Goal: Information Seeking & Learning: Check status

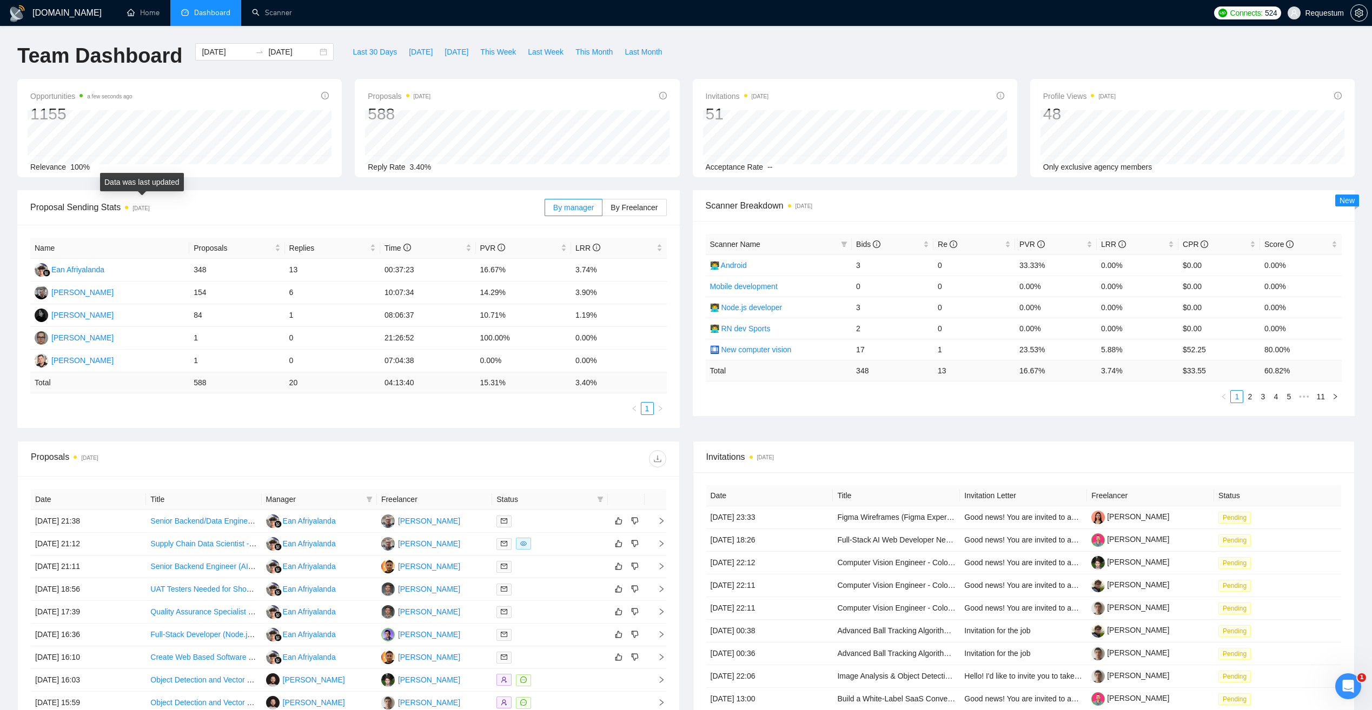
click at [130, 209] on span "[DATE]" at bounding box center [137, 208] width 24 height 12
click at [186, 211] on span "Proposal Sending Stats [DATE]" at bounding box center [287, 208] width 514 height 14
click at [1263, 39] on div "My Teams" at bounding box center [1305, 40] width 133 height 17
click at [1358, 9] on icon "setting" at bounding box center [1358, 13] width 8 height 9
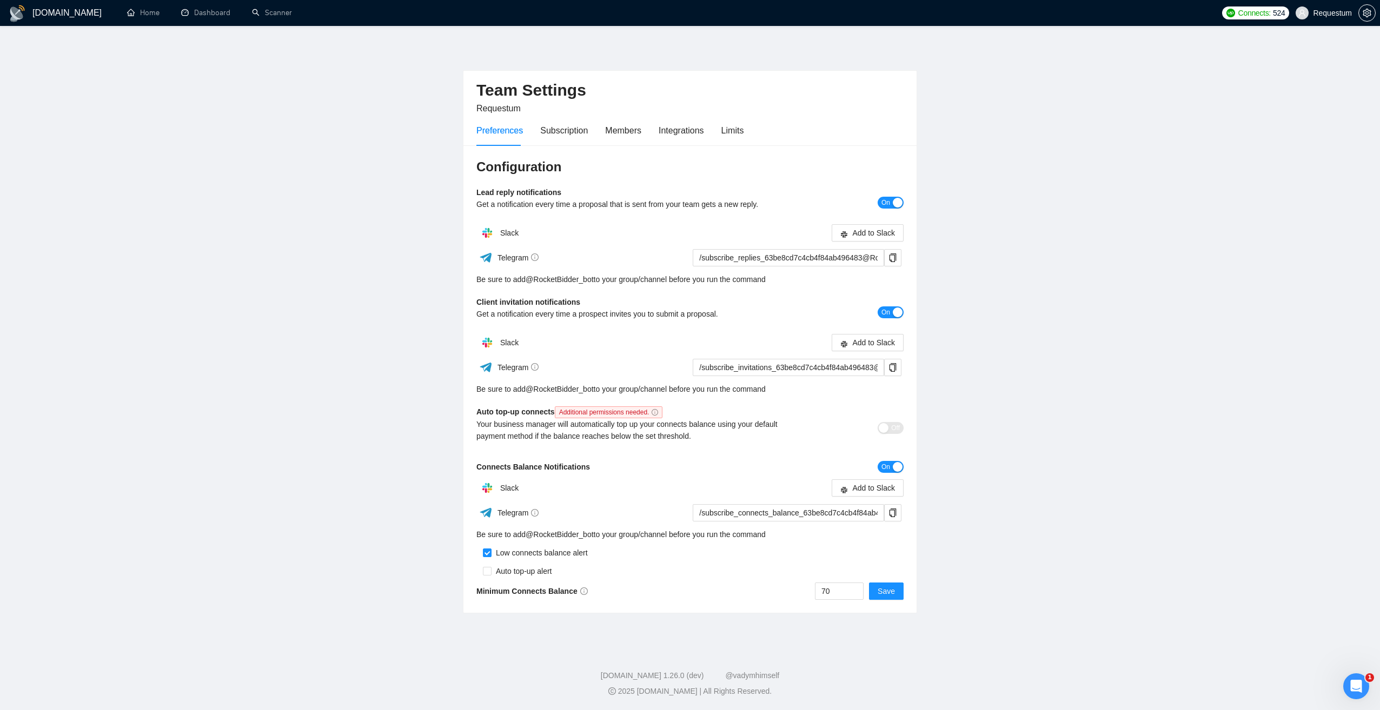
drag, startPoint x: 65, startPoint y: 14, endPoint x: 96, endPoint y: 15, distance: 30.8
click at [65, 14] on h1 "[DOMAIN_NAME]" at bounding box center [66, 13] width 69 height 26
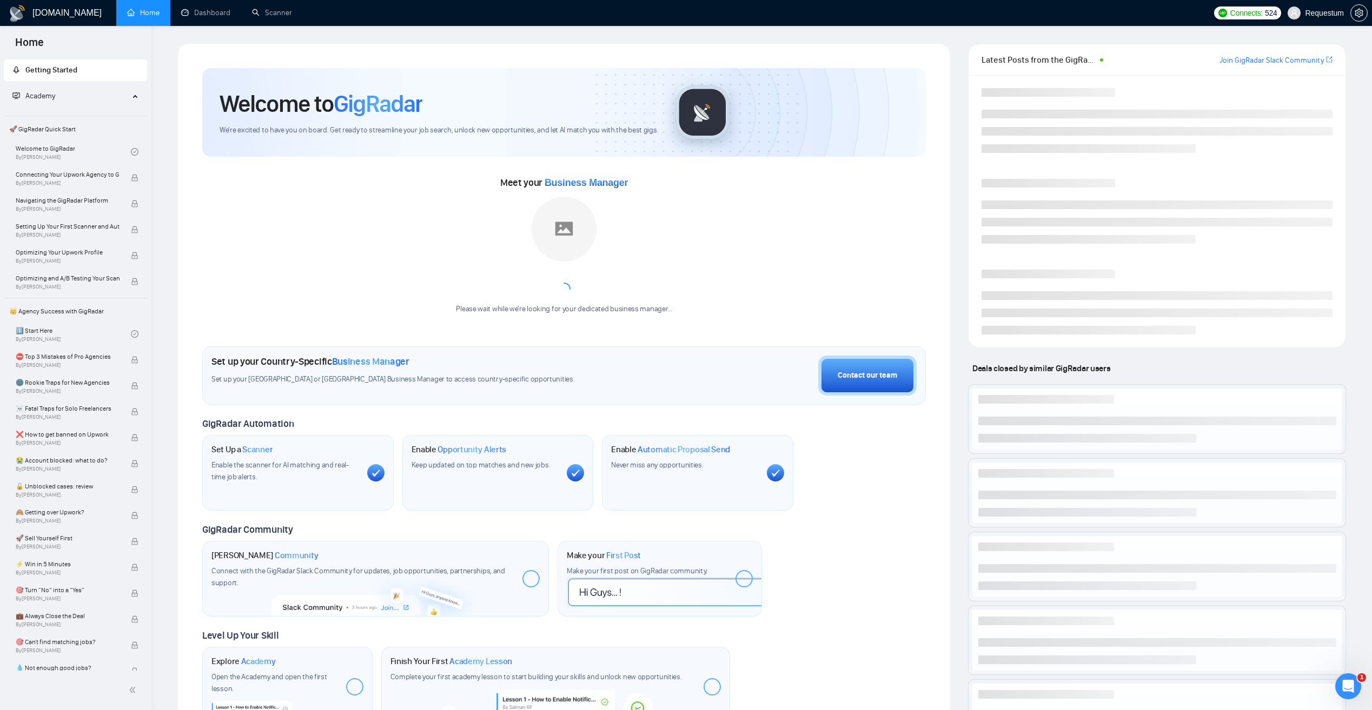
click at [151, 17] on link "Home" at bounding box center [143, 12] width 32 height 9
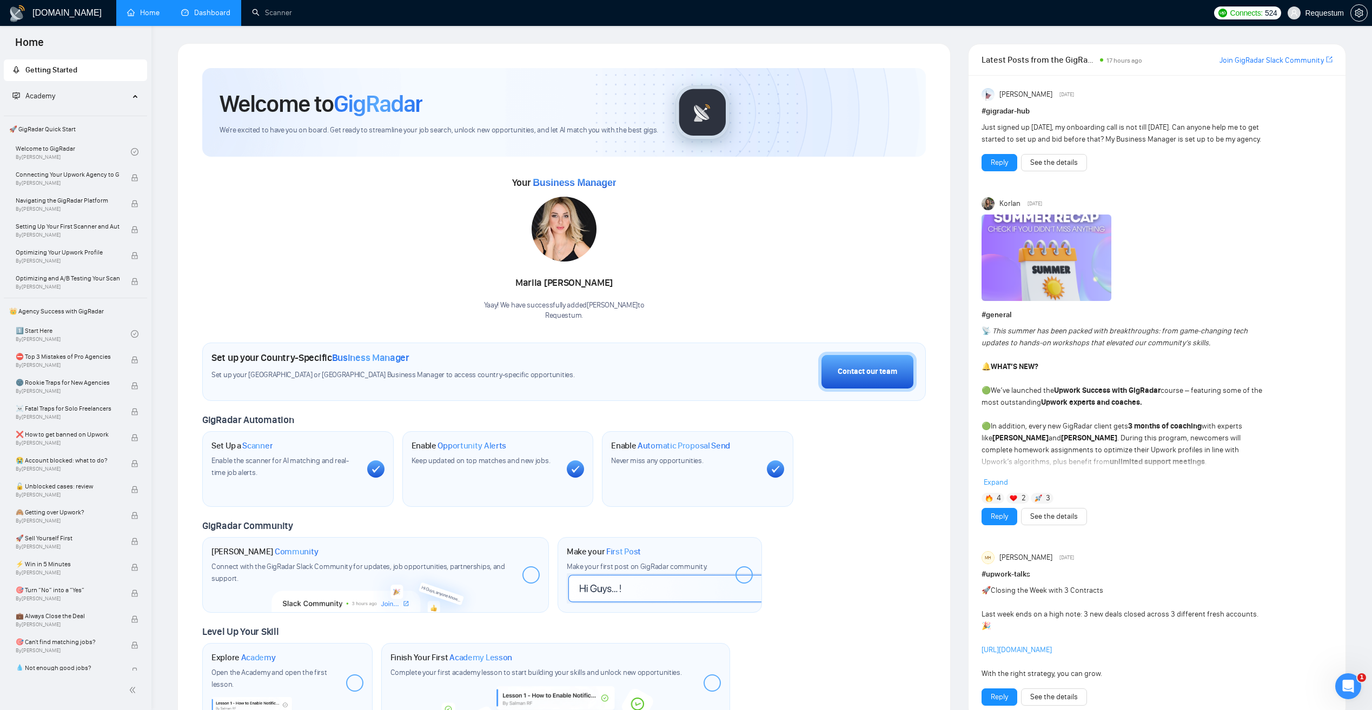
click at [205, 17] on link "Dashboard" at bounding box center [205, 12] width 49 height 9
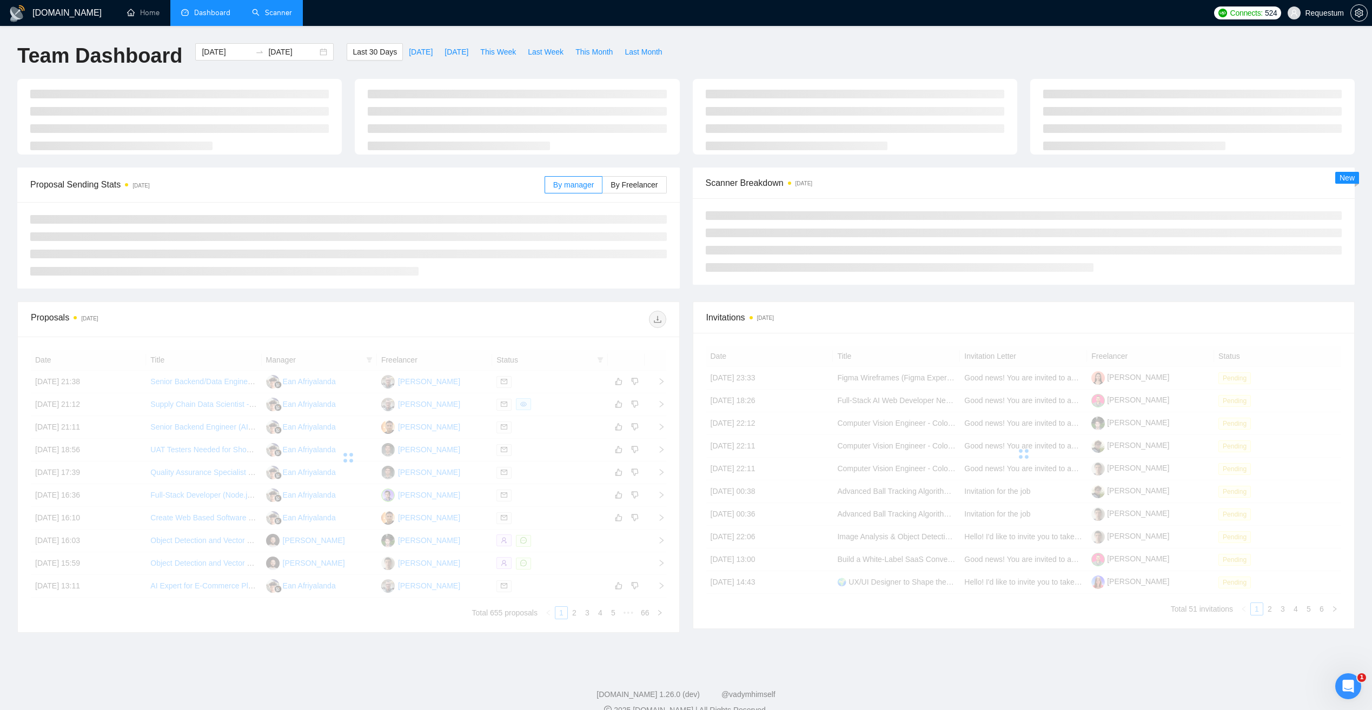
click at [265, 15] on link "Scanner" at bounding box center [272, 12] width 40 height 9
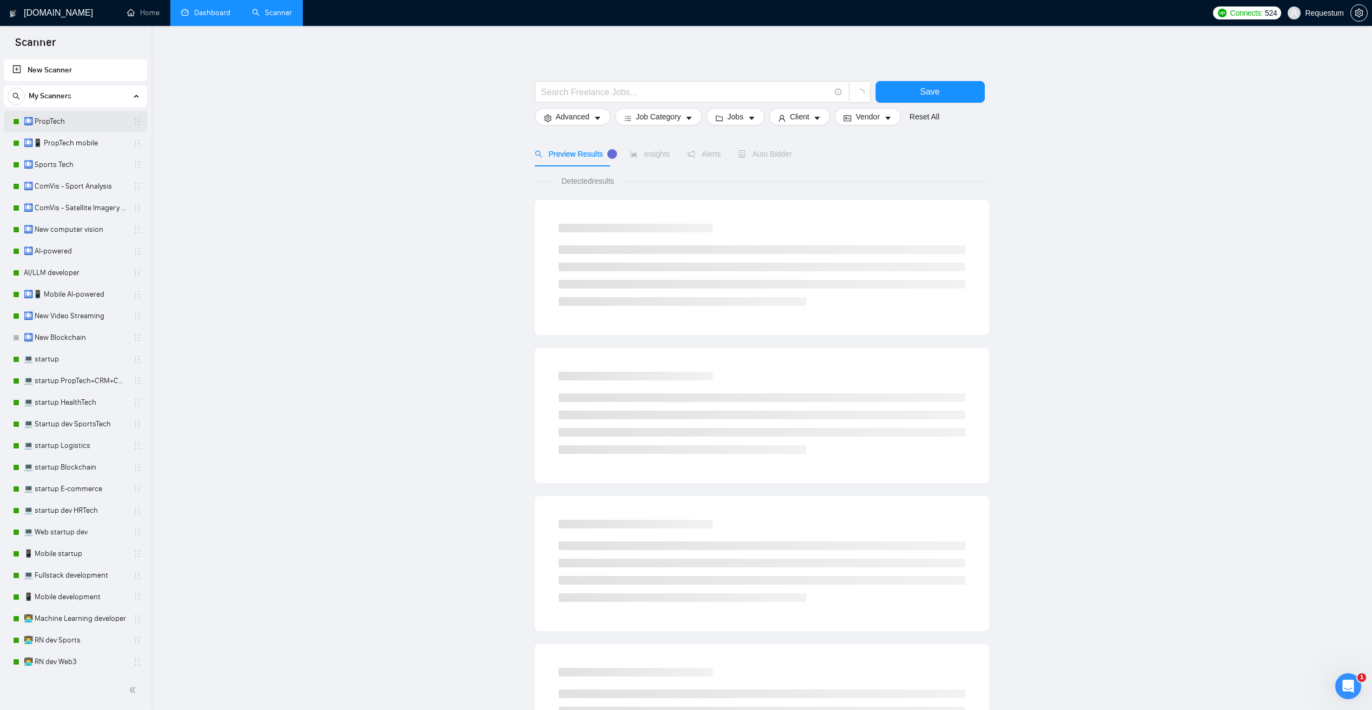
click at [88, 119] on link "🛄 PropTech" at bounding box center [75, 122] width 103 height 22
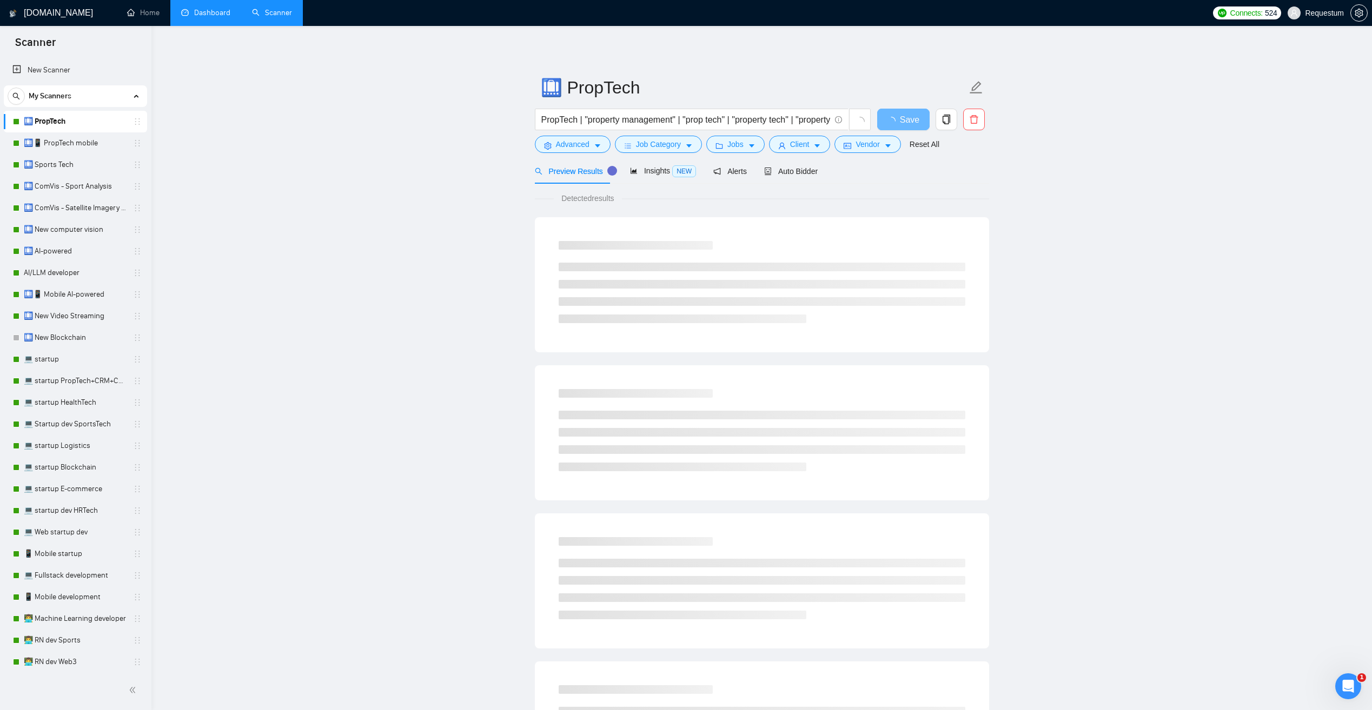
click at [211, 10] on link "Dashboard" at bounding box center [205, 12] width 49 height 9
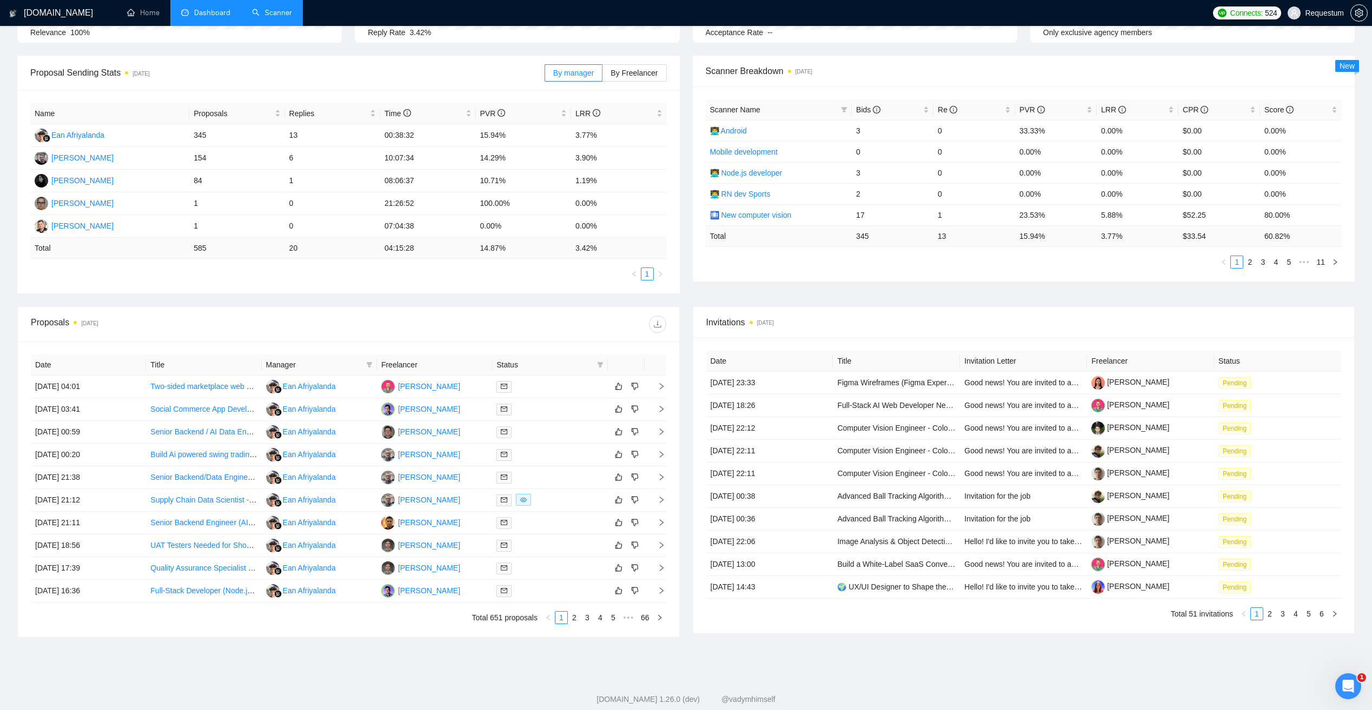
scroll to position [158, 0]
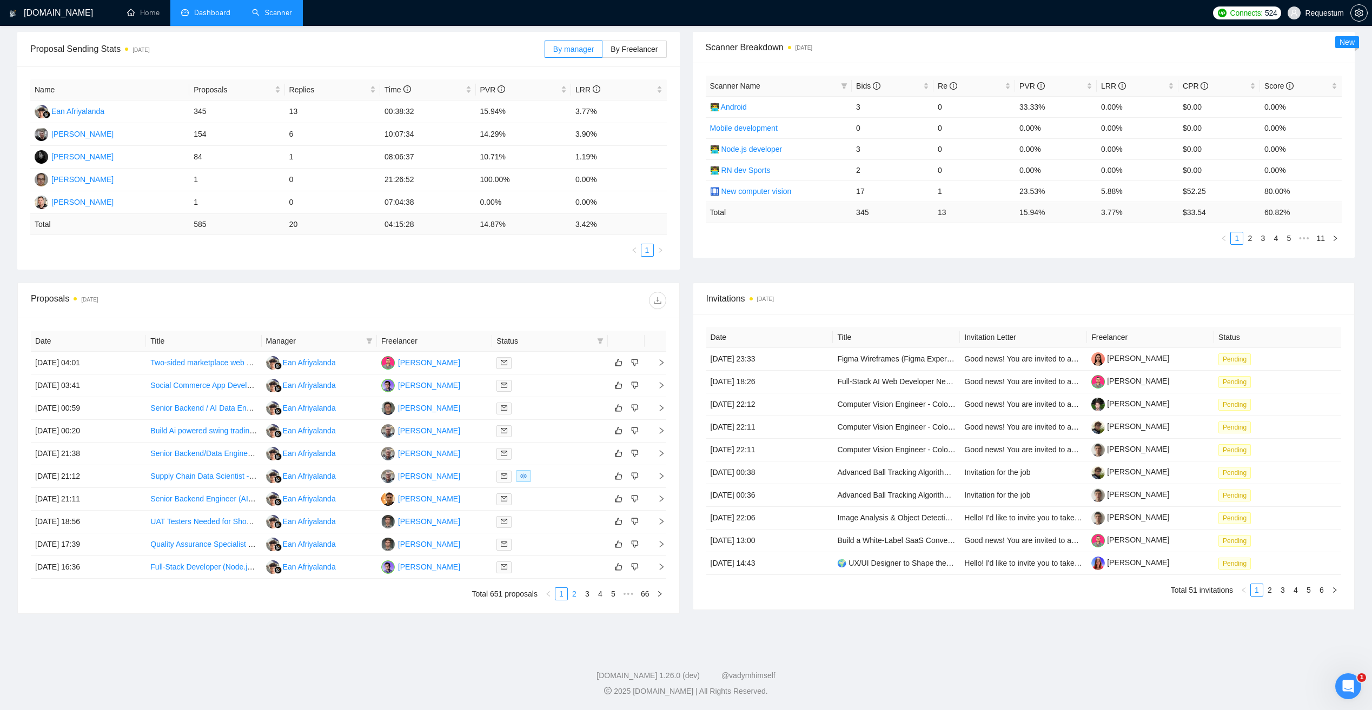
click at [574, 596] on link "2" at bounding box center [574, 594] width 12 height 12
click at [586, 593] on link "3" at bounding box center [587, 594] width 12 height 12
click at [575, 595] on link "2" at bounding box center [574, 594] width 12 height 12
click at [561, 595] on link "1" at bounding box center [561, 594] width 12 height 12
click at [574, 594] on link "2" at bounding box center [574, 594] width 12 height 12
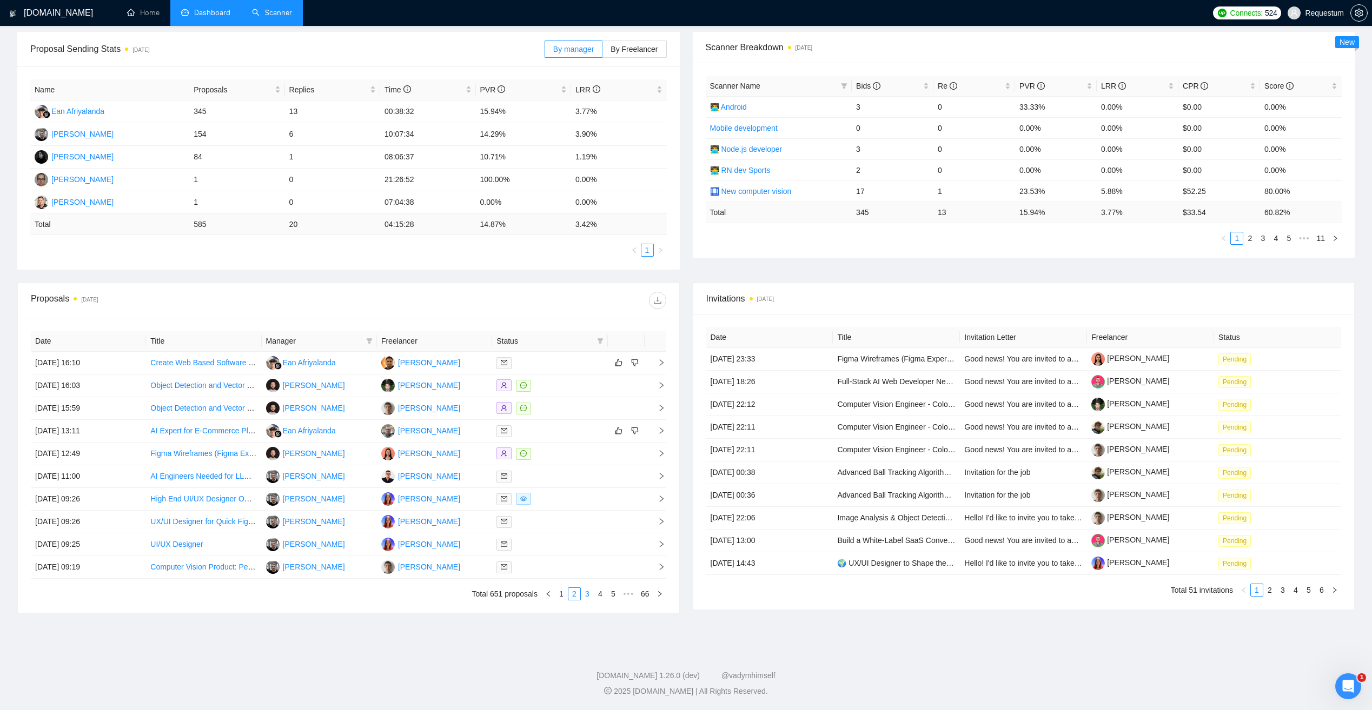
click at [587, 595] on link "3" at bounding box center [587, 594] width 12 height 12
click at [562, 591] on link "1" at bounding box center [561, 594] width 12 height 12
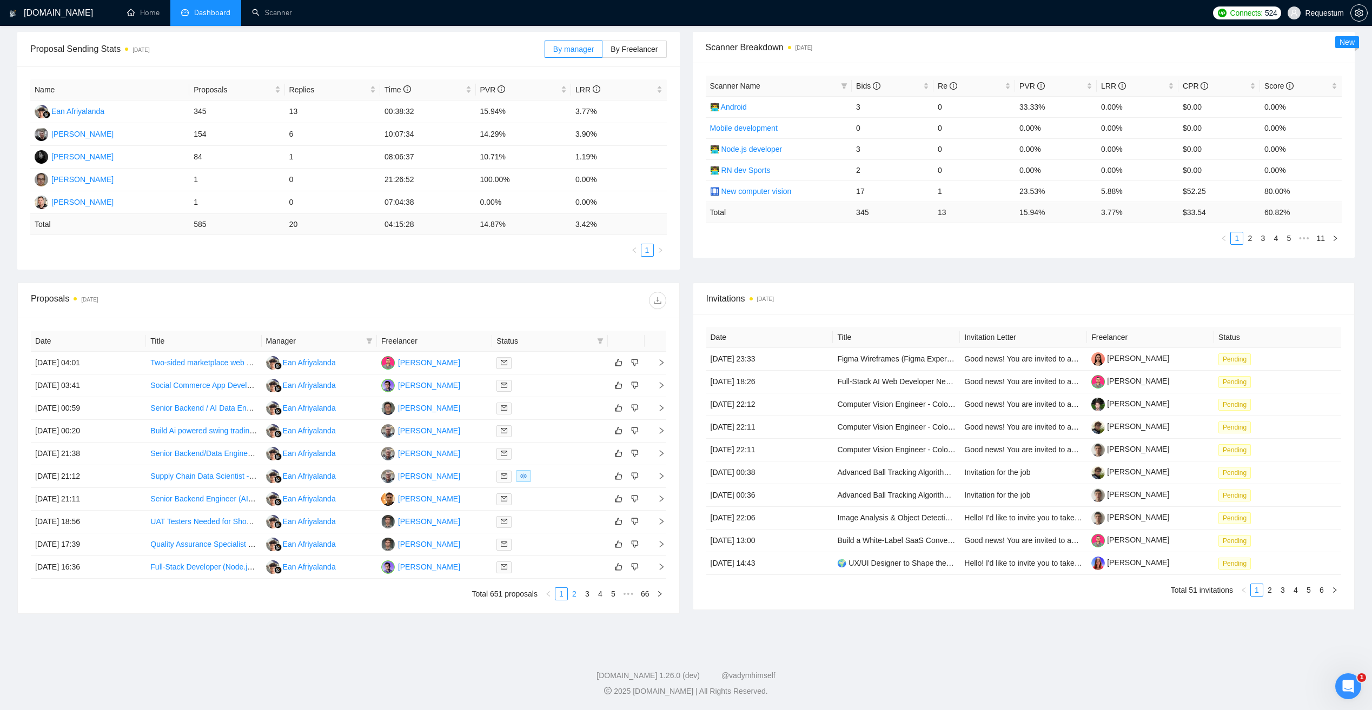
click at [573, 596] on link "2" at bounding box center [574, 594] width 12 height 12
click at [584, 596] on link "3" at bounding box center [587, 594] width 12 height 12
click at [560, 594] on link "1" at bounding box center [561, 594] width 12 height 12
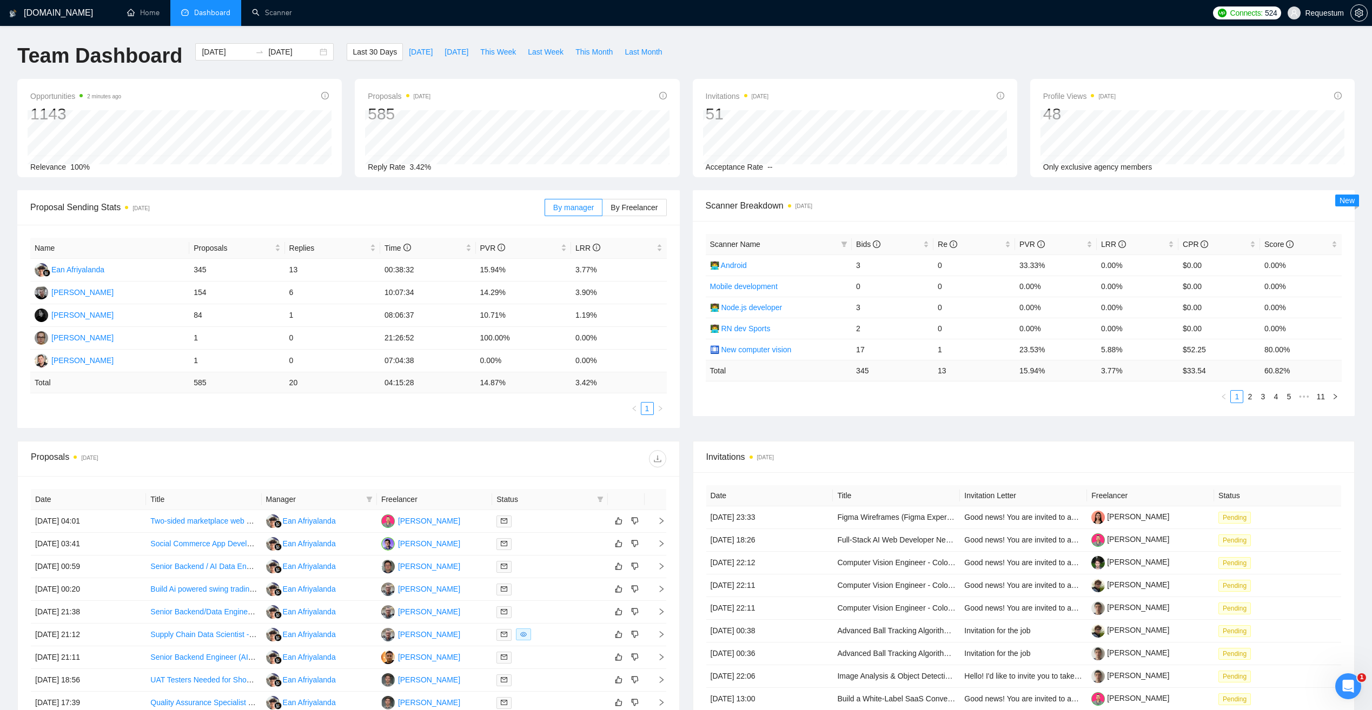
click at [784, 407] on div "Scanner Name Bids Re PVR LRR CPR Score 👨‍💻 Android 3 0 33.33% 0.00% $0.00 0.00%…" at bounding box center [1024, 318] width 662 height 195
click at [276, 11] on link "Scanner" at bounding box center [272, 12] width 40 height 9
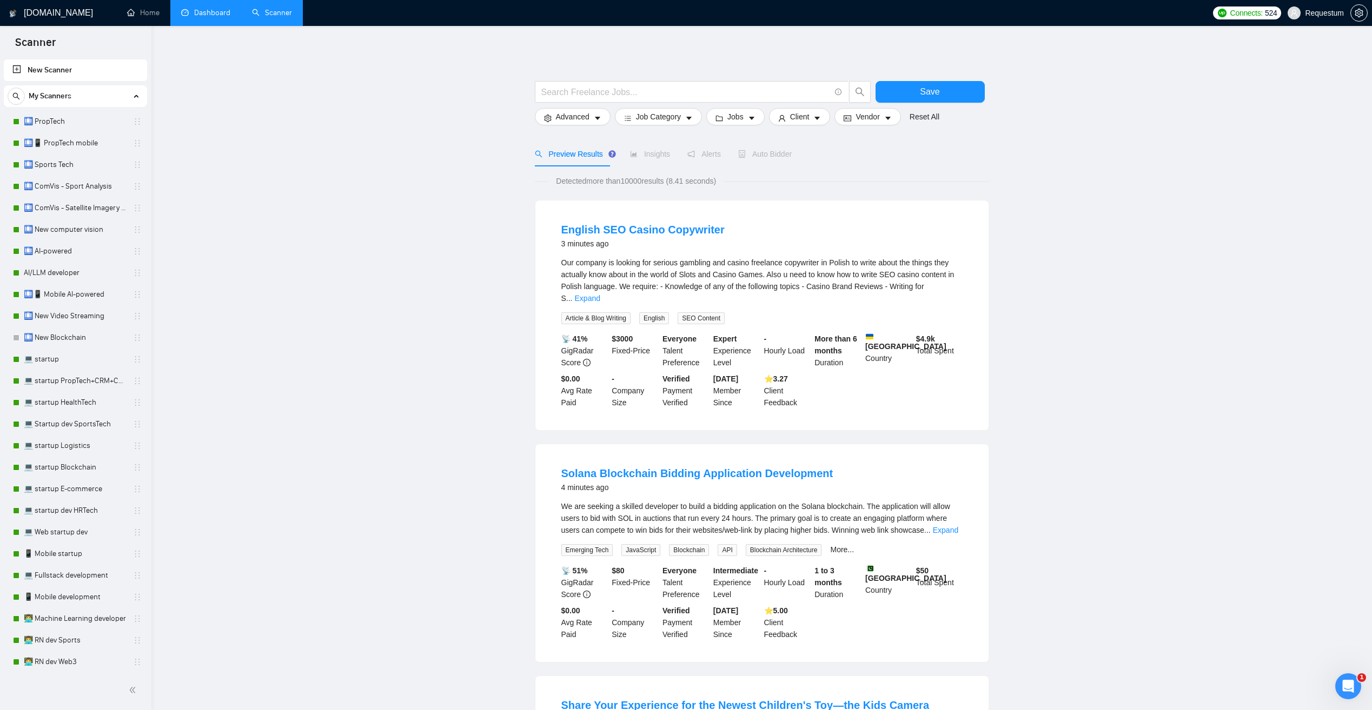
click at [216, 14] on link "Dashboard" at bounding box center [205, 12] width 49 height 9
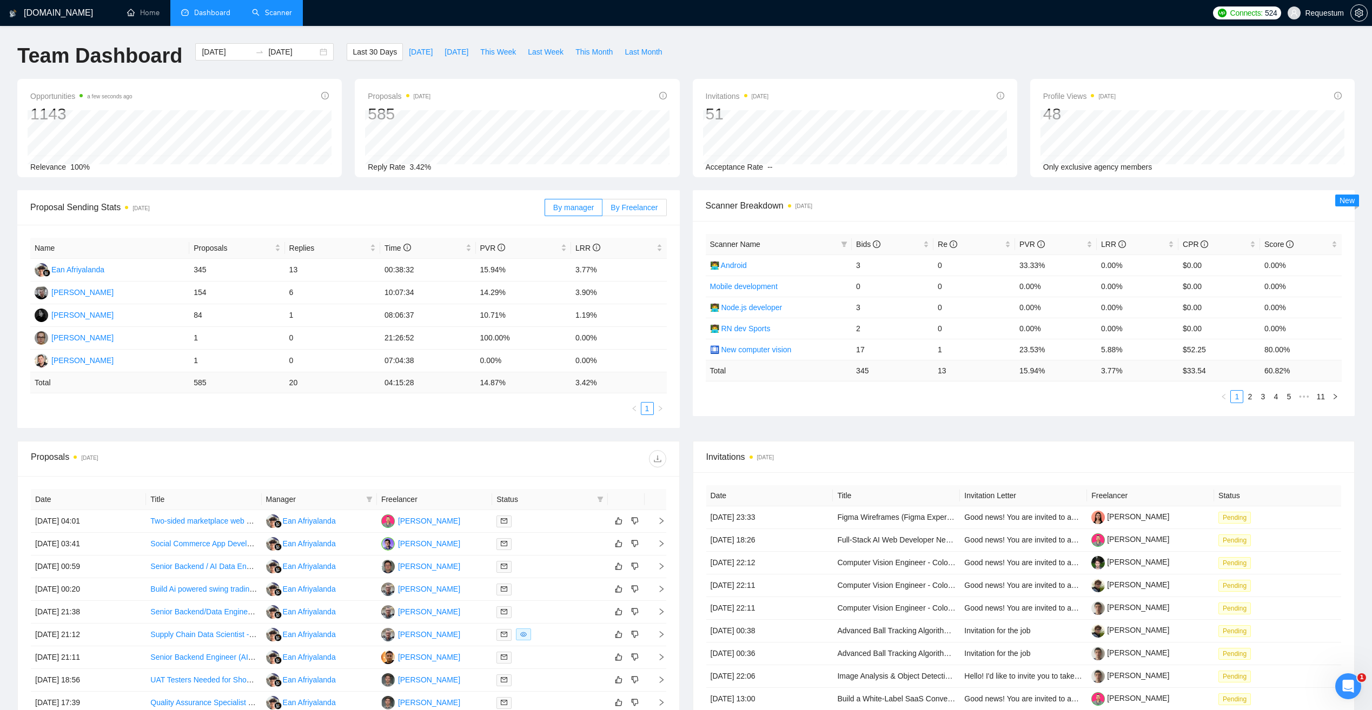
click at [636, 205] on span "By Freelancer" at bounding box center [633, 207] width 47 height 9
click at [602, 210] on input "By Freelancer" at bounding box center [602, 210] width 0 height 0
click at [622, 410] on link "2" at bounding box center [621, 409] width 12 height 12
drag, startPoint x: 94, startPoint y: 272, endPoint x: 75, endPoint y: 288, distance: 24.2
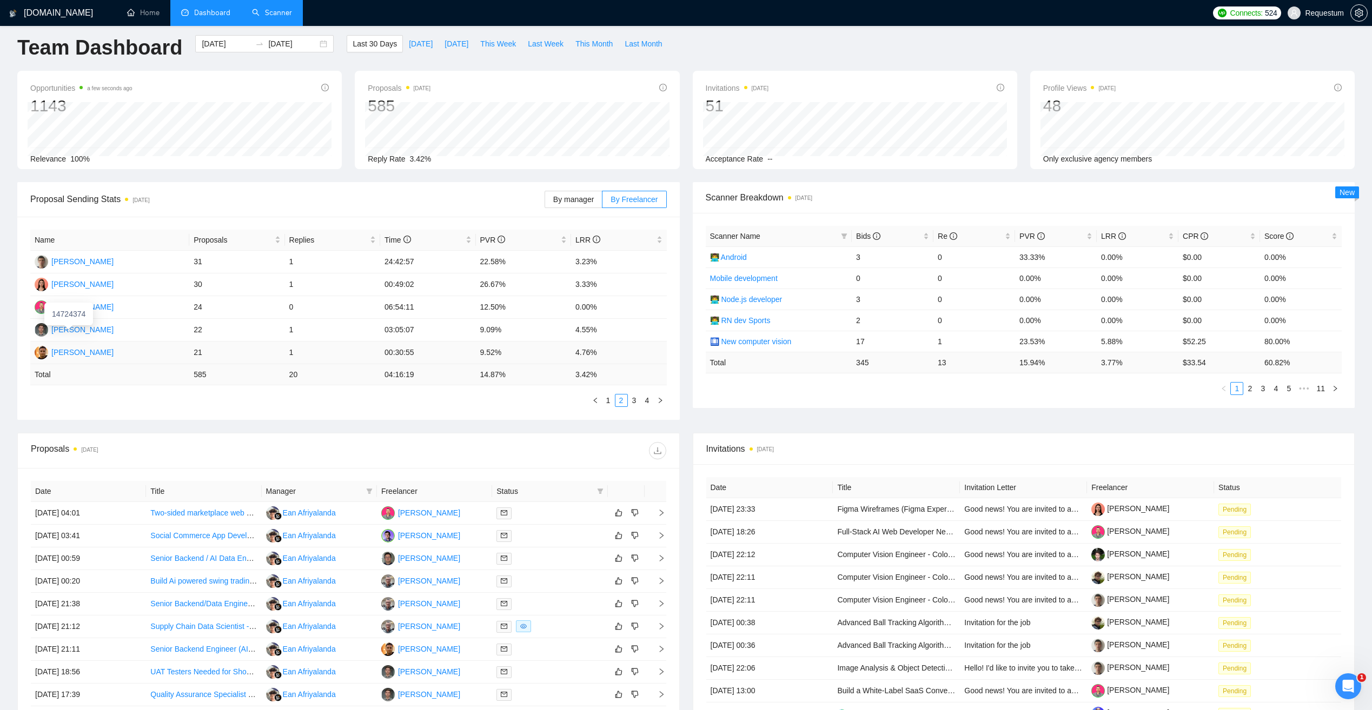
scroll to position [15, 0]
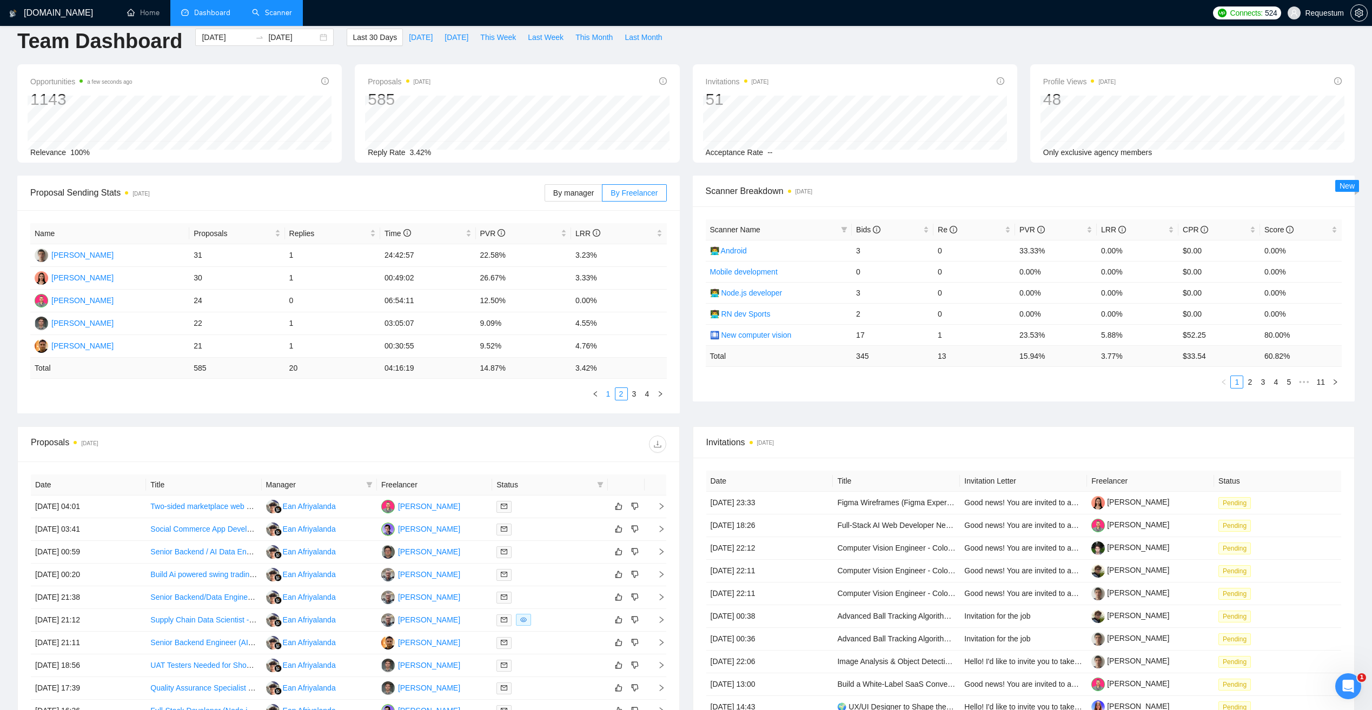
click at [609, 394] on link "1" at bounding box center [608, 394] width 12 height 12
